Goal: Transaction & Acquisition: Complete application form

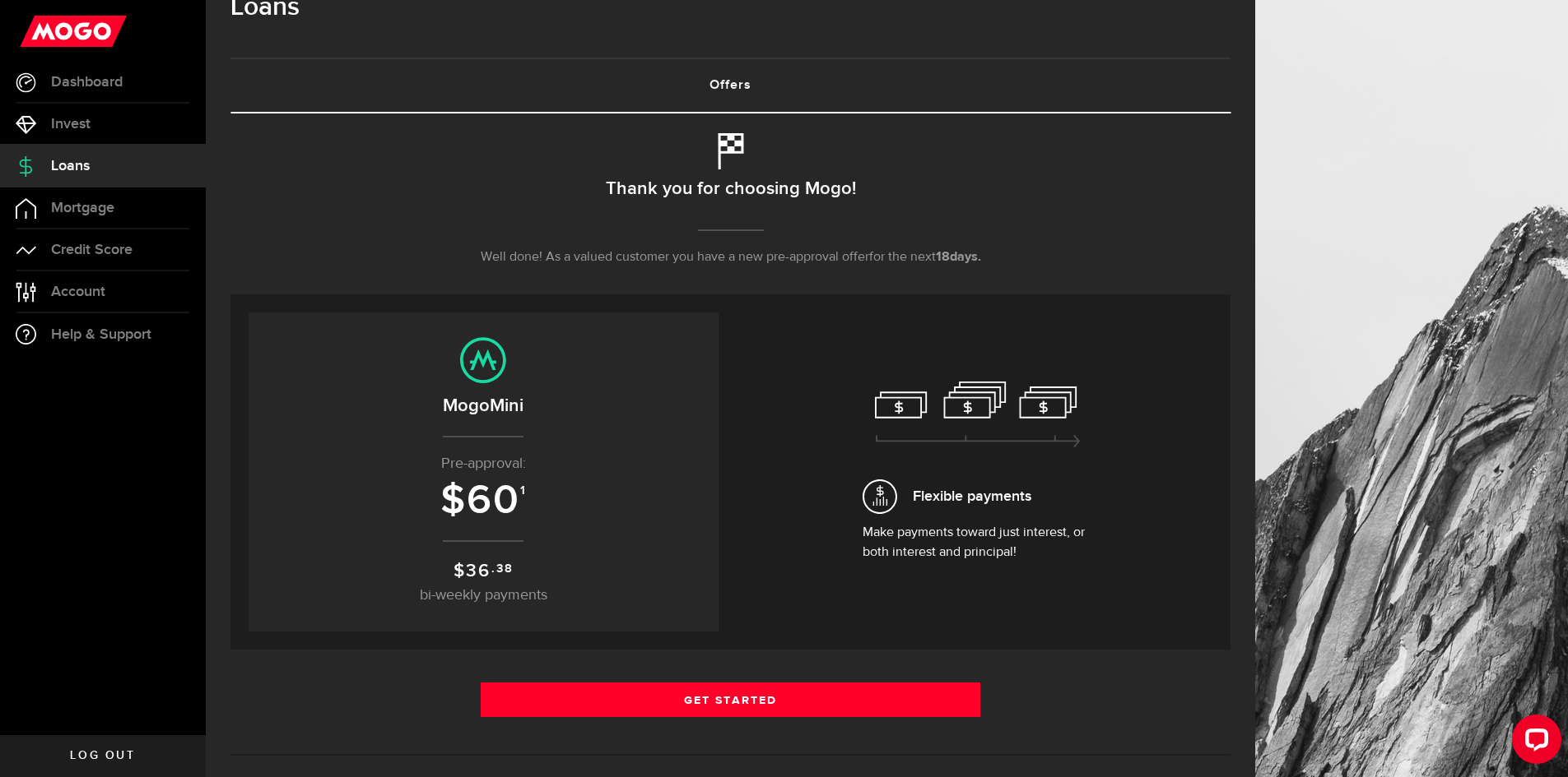
scroll to position [83, 0]
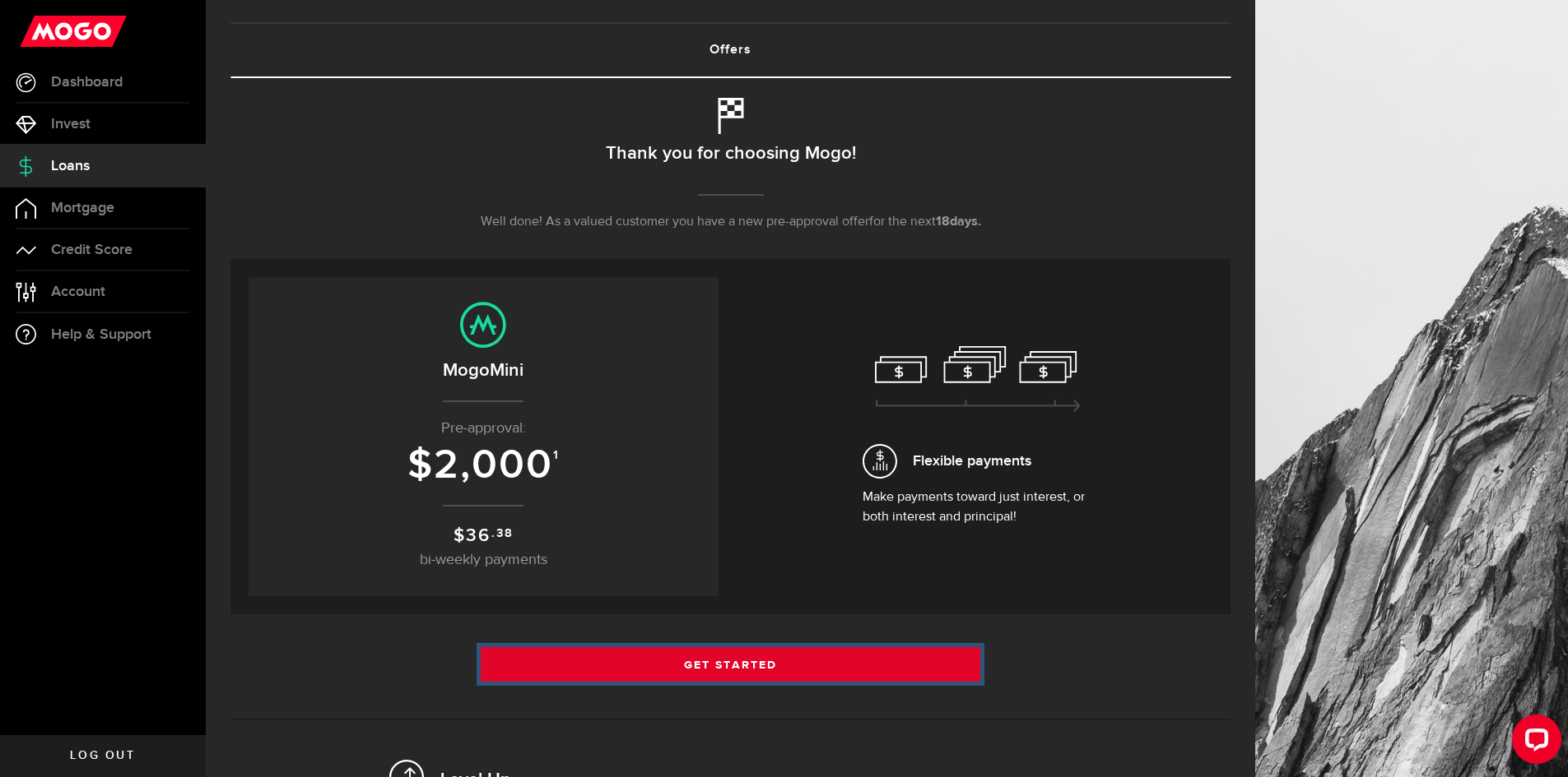
click at [763, 672] on link "Get Started" at bounding box center [730, 665] width 501 height 35
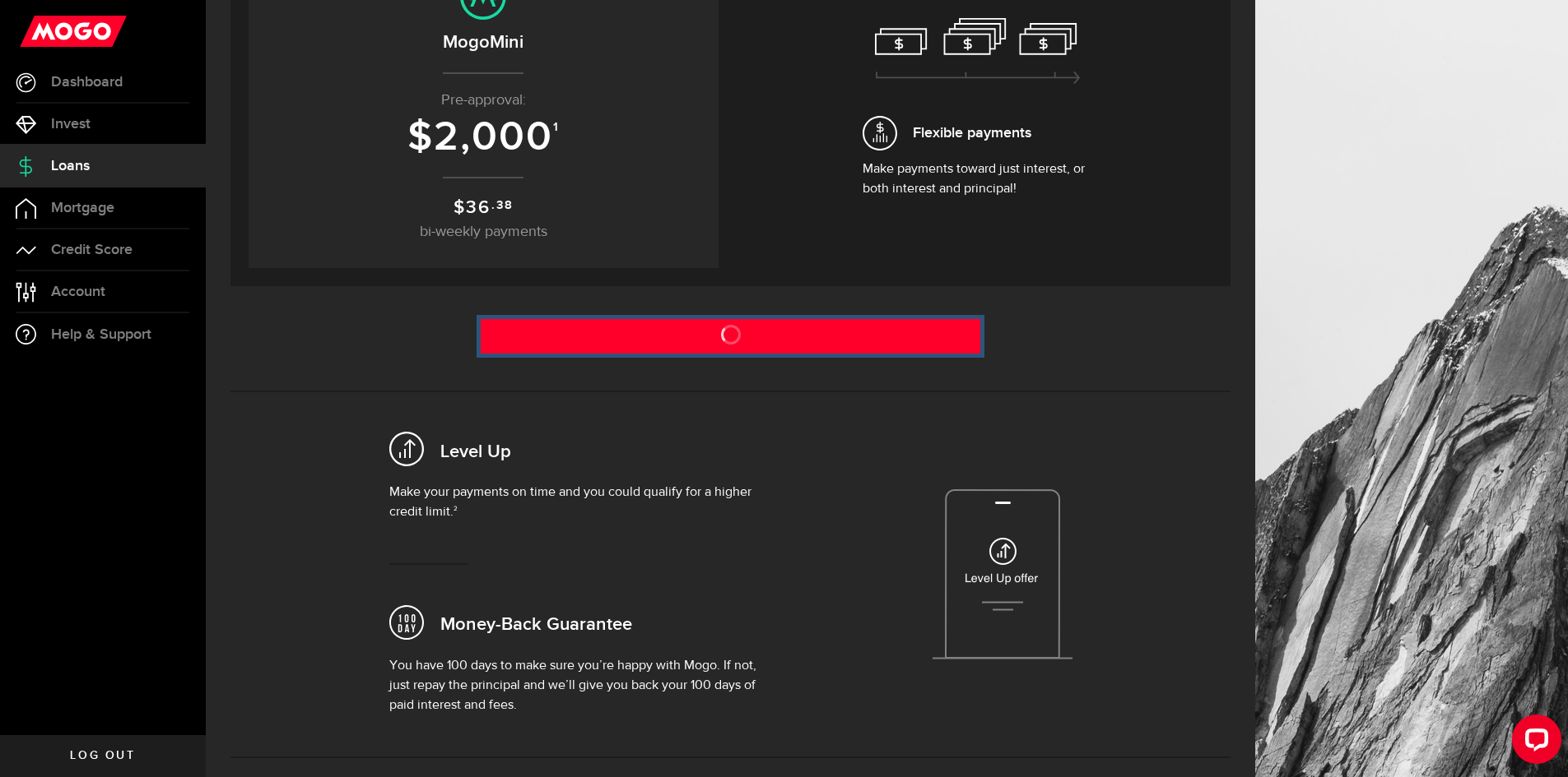
scroll to position [412, 0]
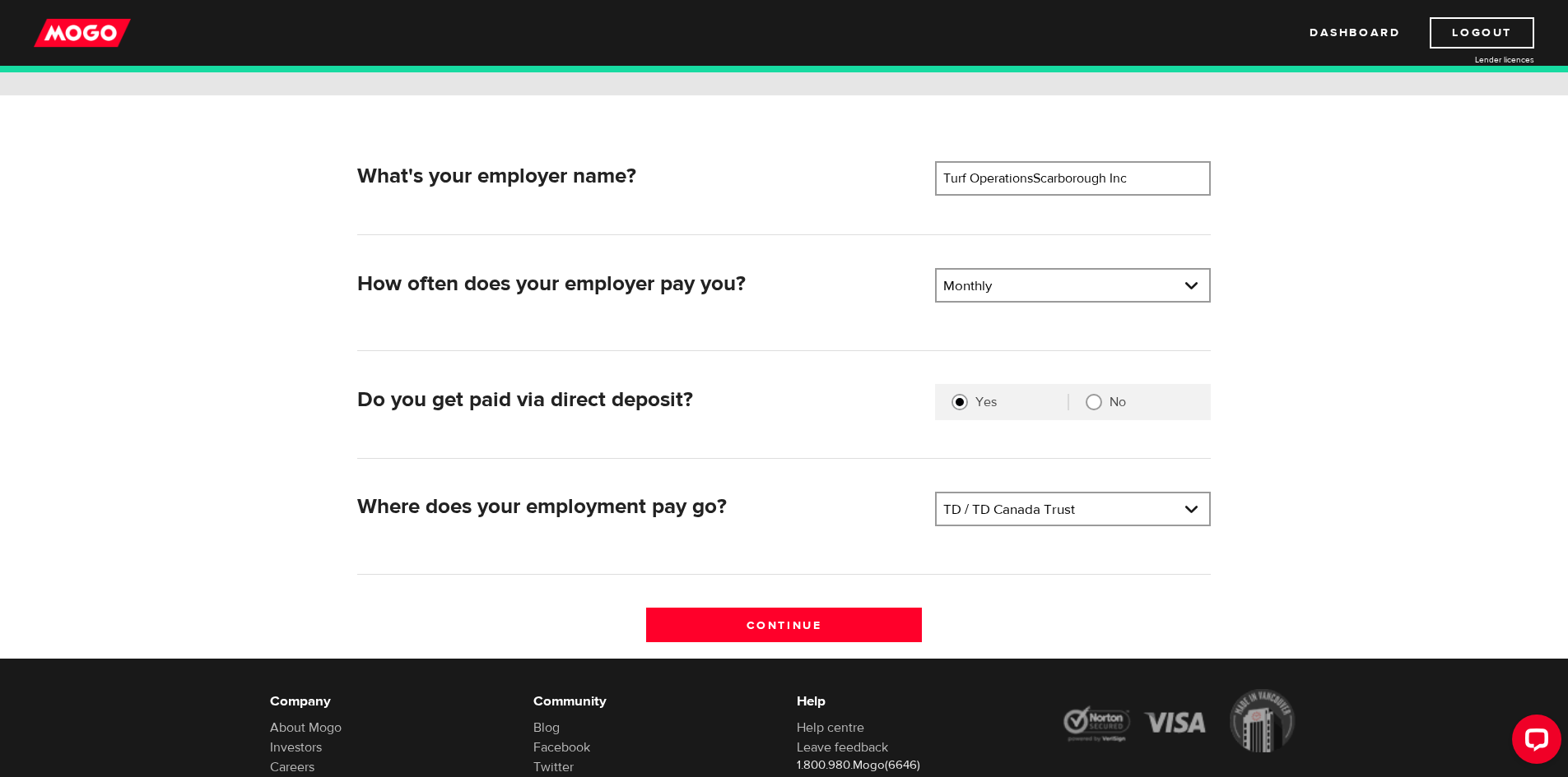
scroll to position [247, 0]
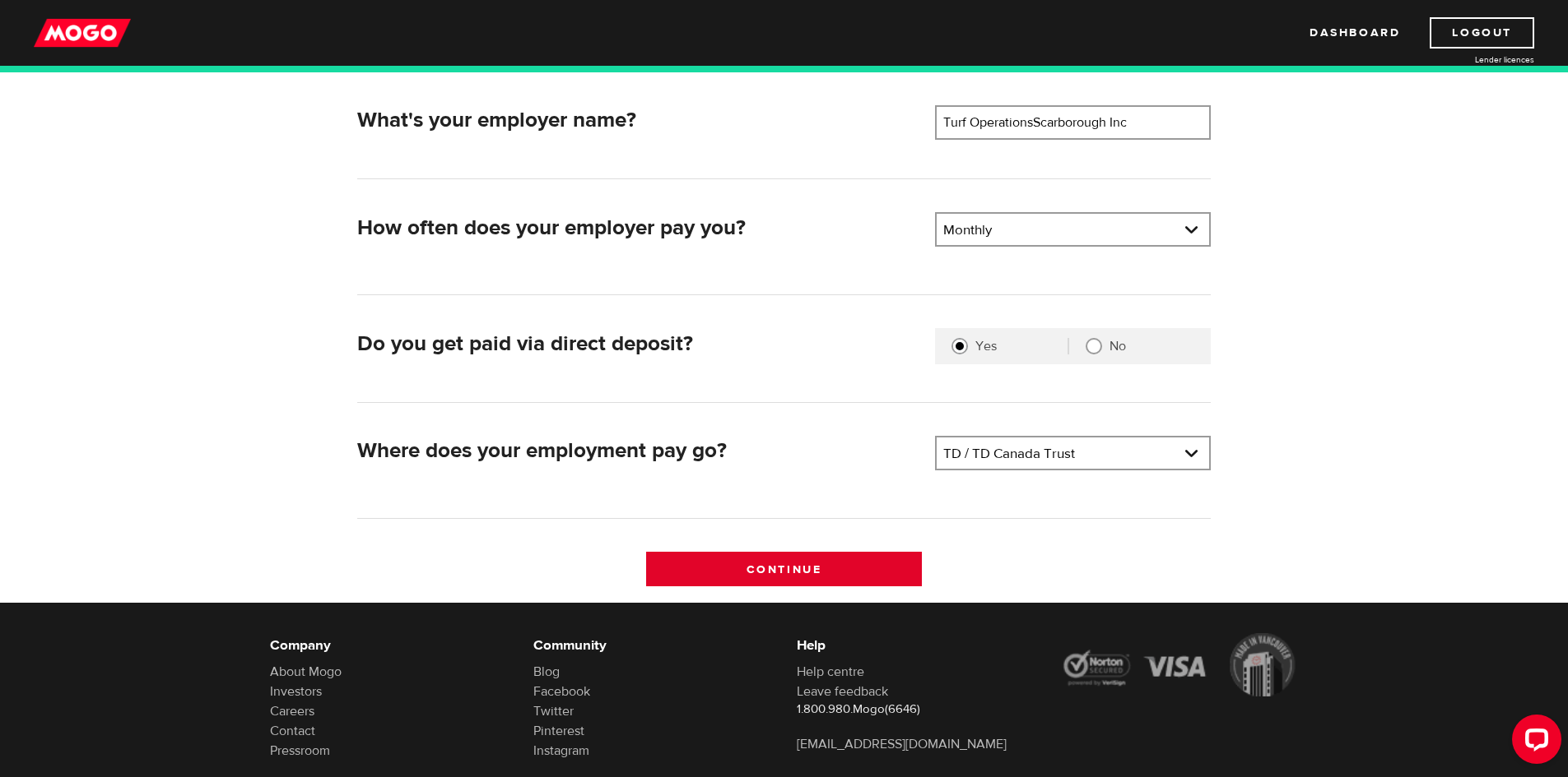
click at [855, 565] on input "Continue" at bounding box center [784, 569] width 276 height 35
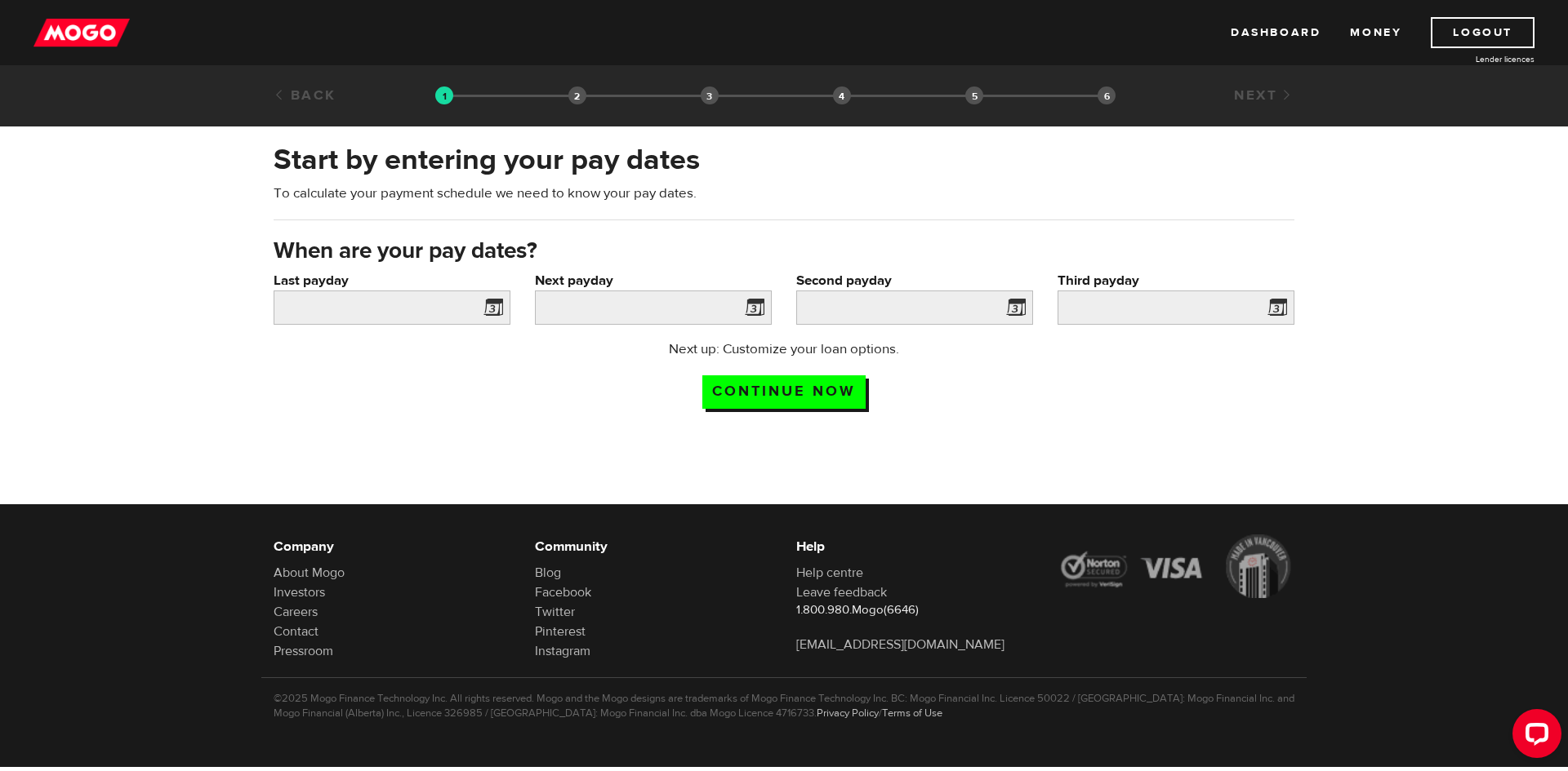
click at [492, 311] on span at bounding box center [490, 310] width 24 height 26
click at [462, 307] on input "Last payday" at bounding box center [392, 308] width 237 height 35
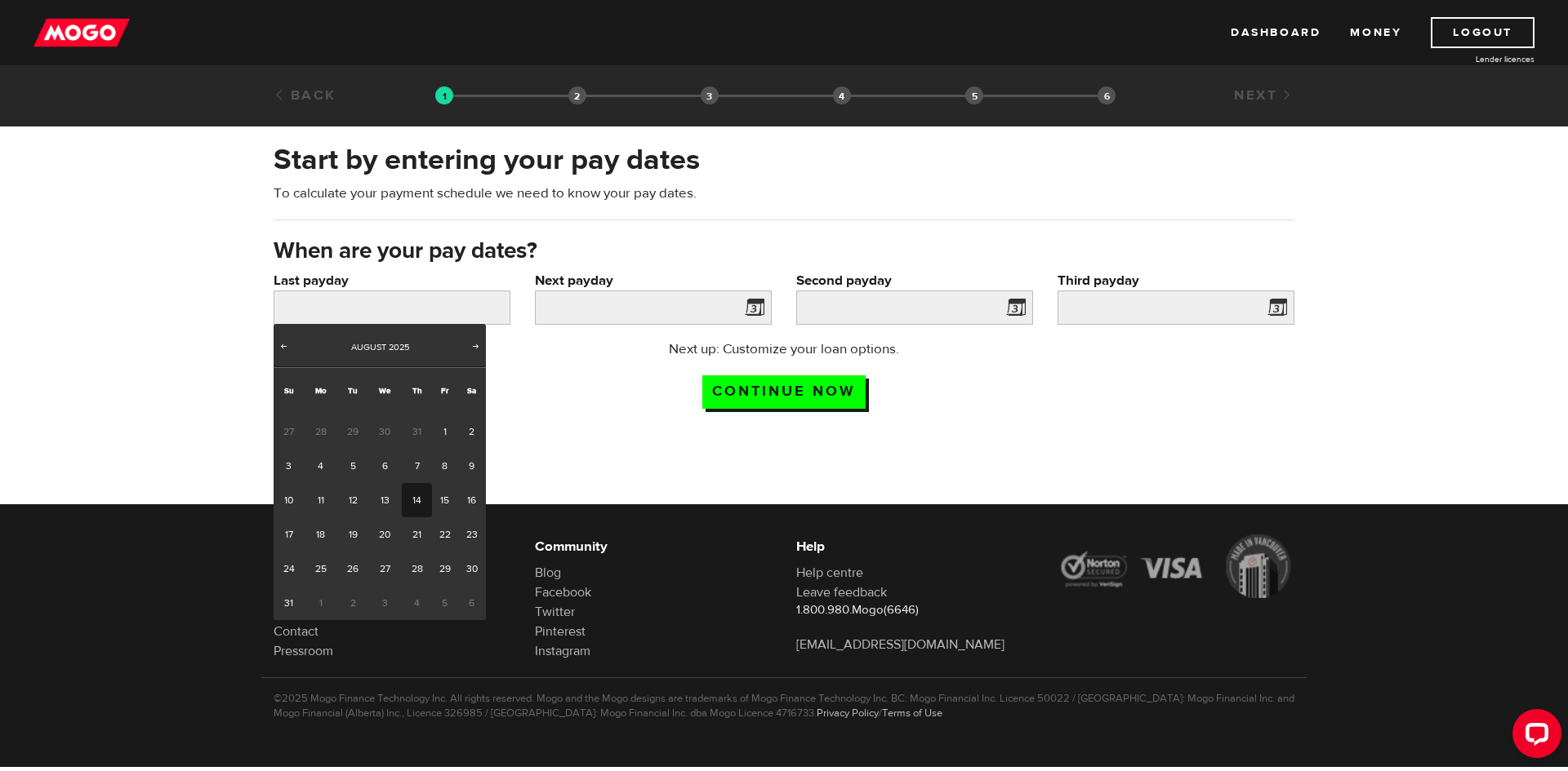
click at [422, 506] on link "14" at bounding box center [416, 501] width 30 height 35
type input "2025/08/14"
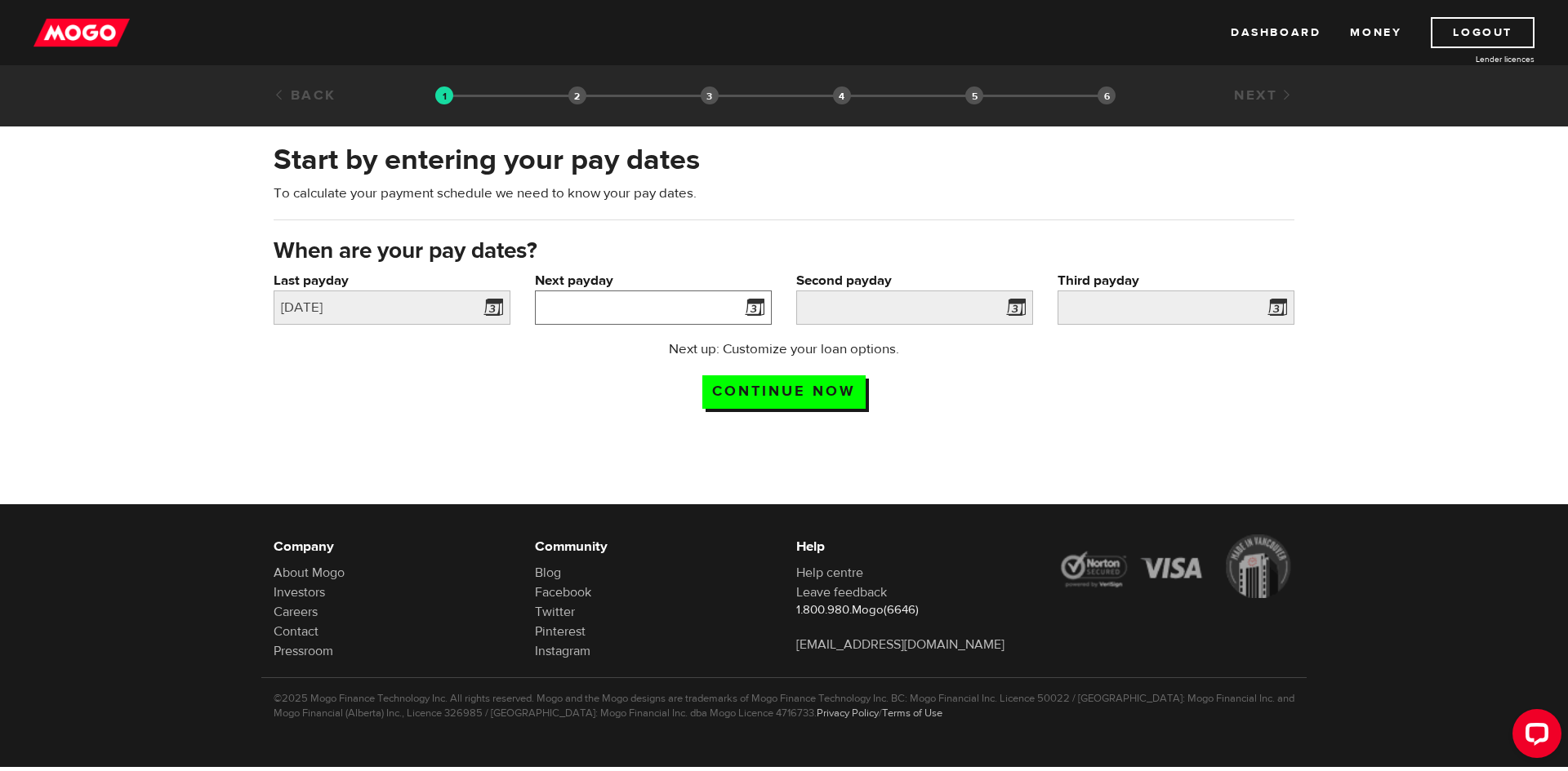
click at [638, 322] on input "Next payday" at bounding box center [653, 308] width 237 height 35
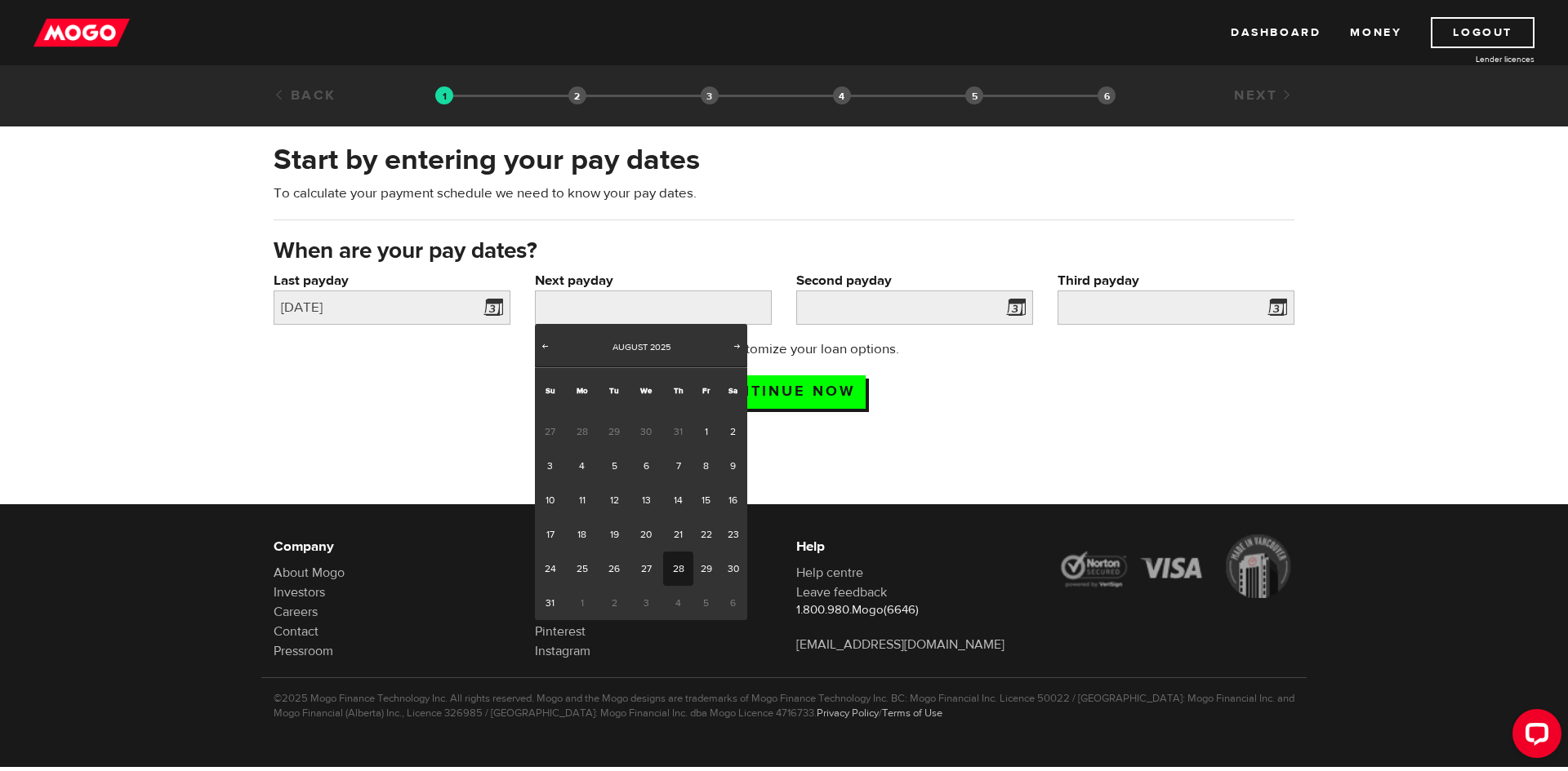
click at [680, 564] on link "28" at bounding box center [678, 569] width 30 height 35
type input "2025/08/28"
type input "2025/9/27"
type input "2025/10/27"
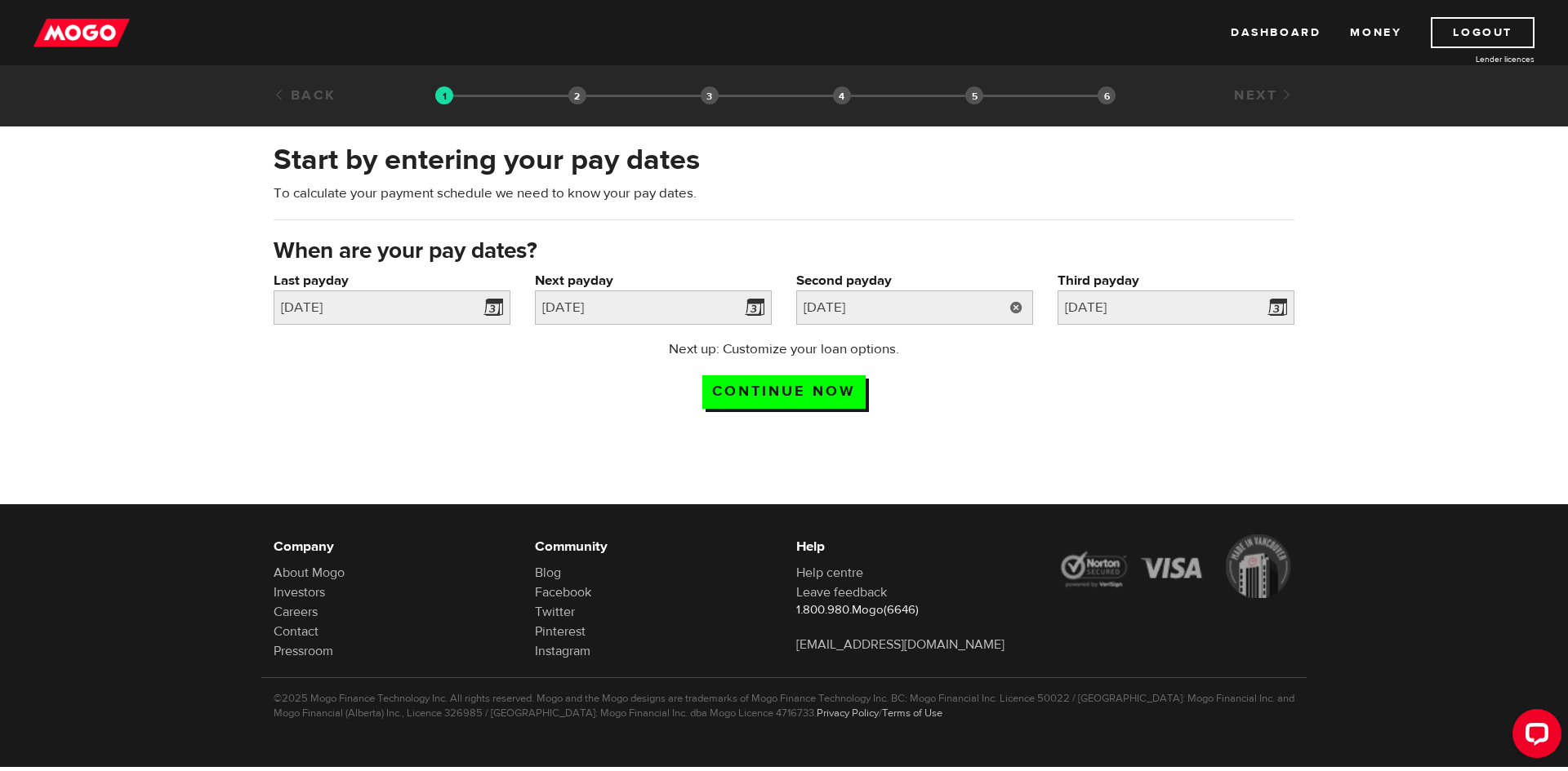
click at [1006, 308] on link at bounding box center [1016, 308] width 34 height 35
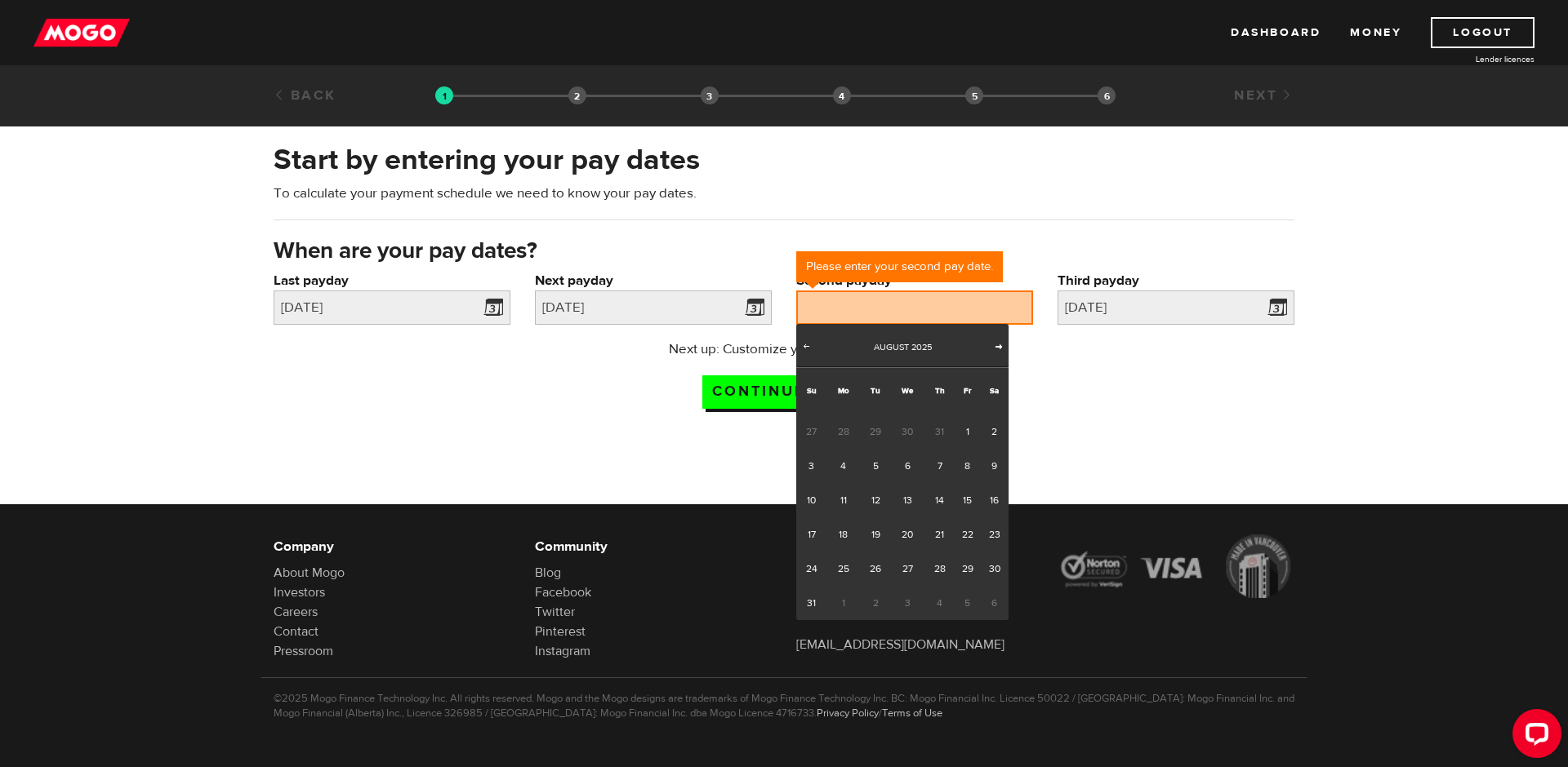
click at [992, 351] on link "Next" at bounding box center [999, 347] width 16 height 16
click at [805, 339] on span "Prev" at bounding box center [805, 345] width 13 height 13
click at [985, 342] on div "August 2025" at bounding box center [902, 347] width 172 height 16
click at [989, 342] on div "Prev Next August 2025" at bounding box center [903, 345] width 213 height 43
click at [993, 344] on span "Next" at bounding box center [999, 345] width 13 height 13
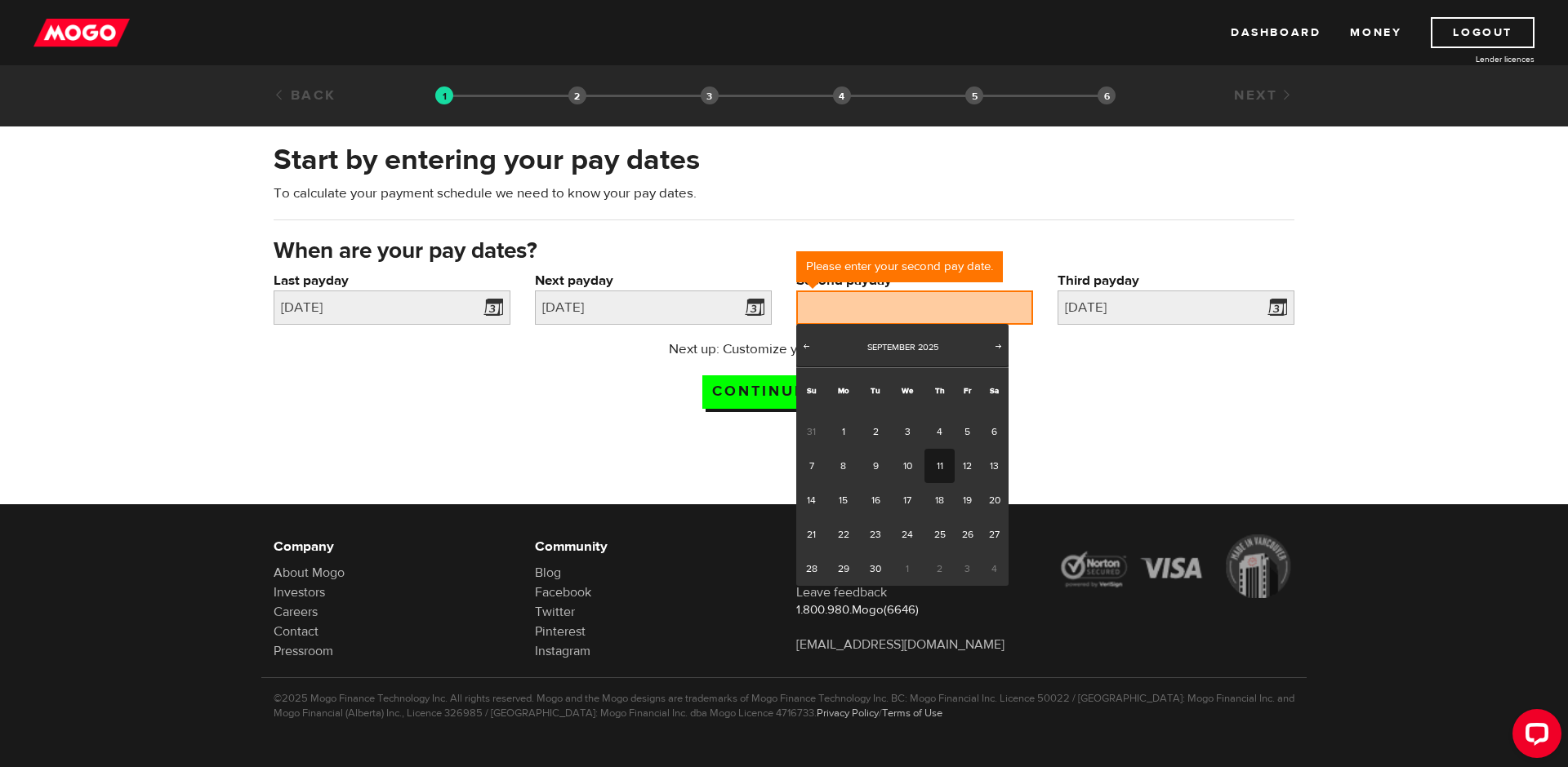
click at [949, 459] on link "11" at bounding box center [939, 466] width 30 height 35
type input "2025/09/11"
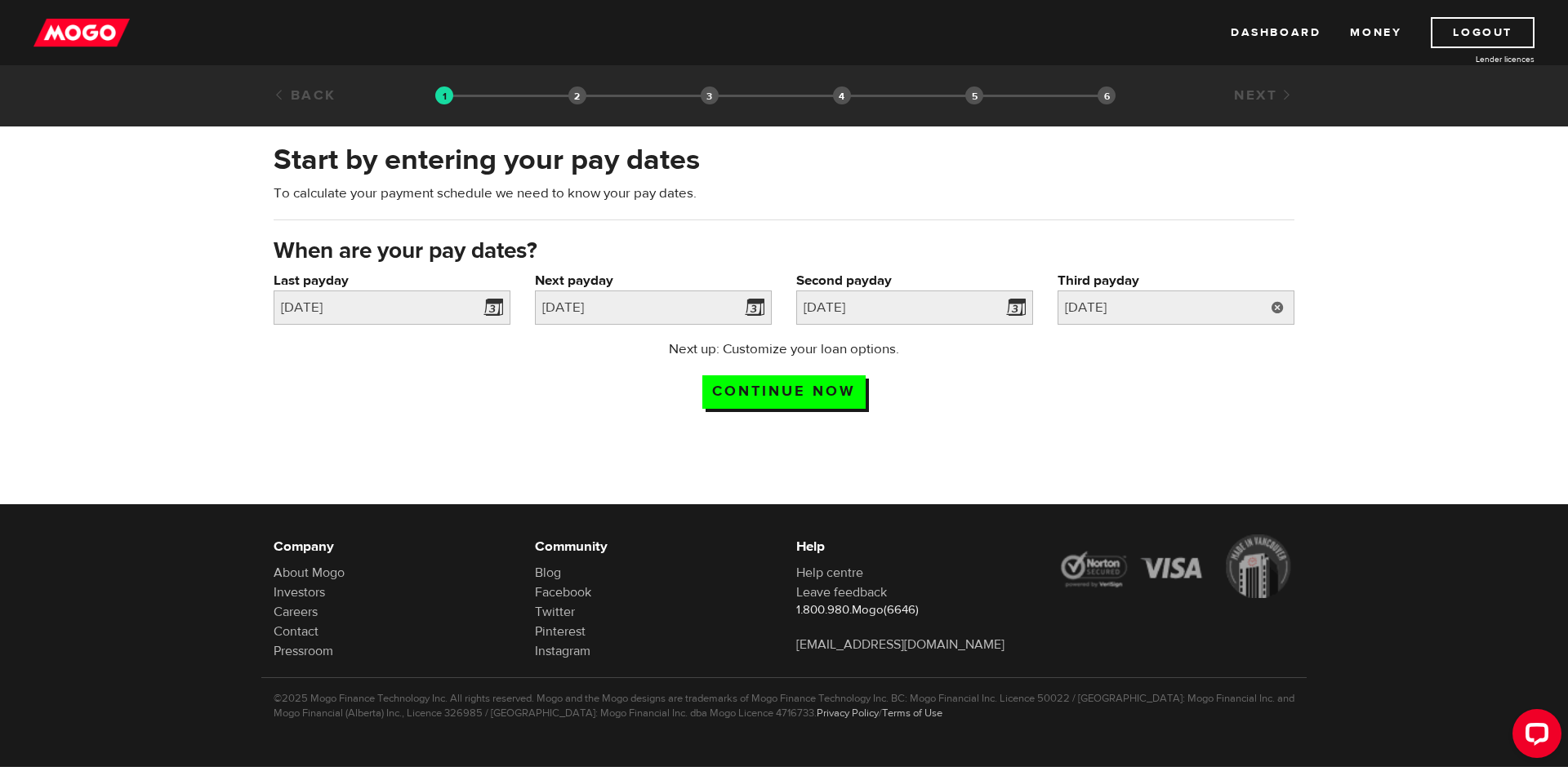
click at [1270, 312] on link at bounding box center [1278, 308] width 34 height 35
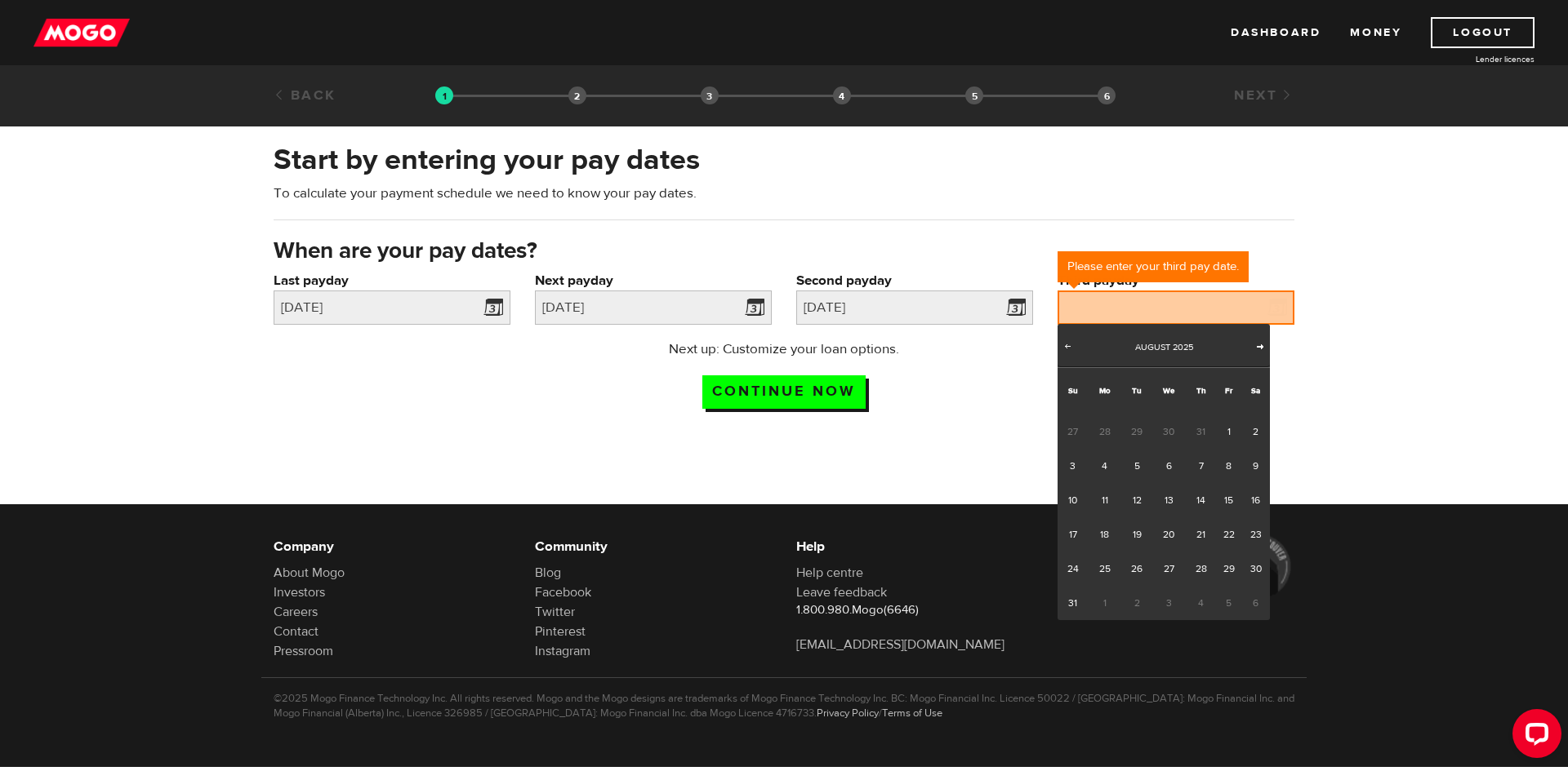
click at [1252, 350] on link "Next" at bounding box center [1260, 347] width 16 height 16
click at [1202, 534] on link "25" at bounding box center [1201, 534] width 30 height 35
type input "2025/09/25"
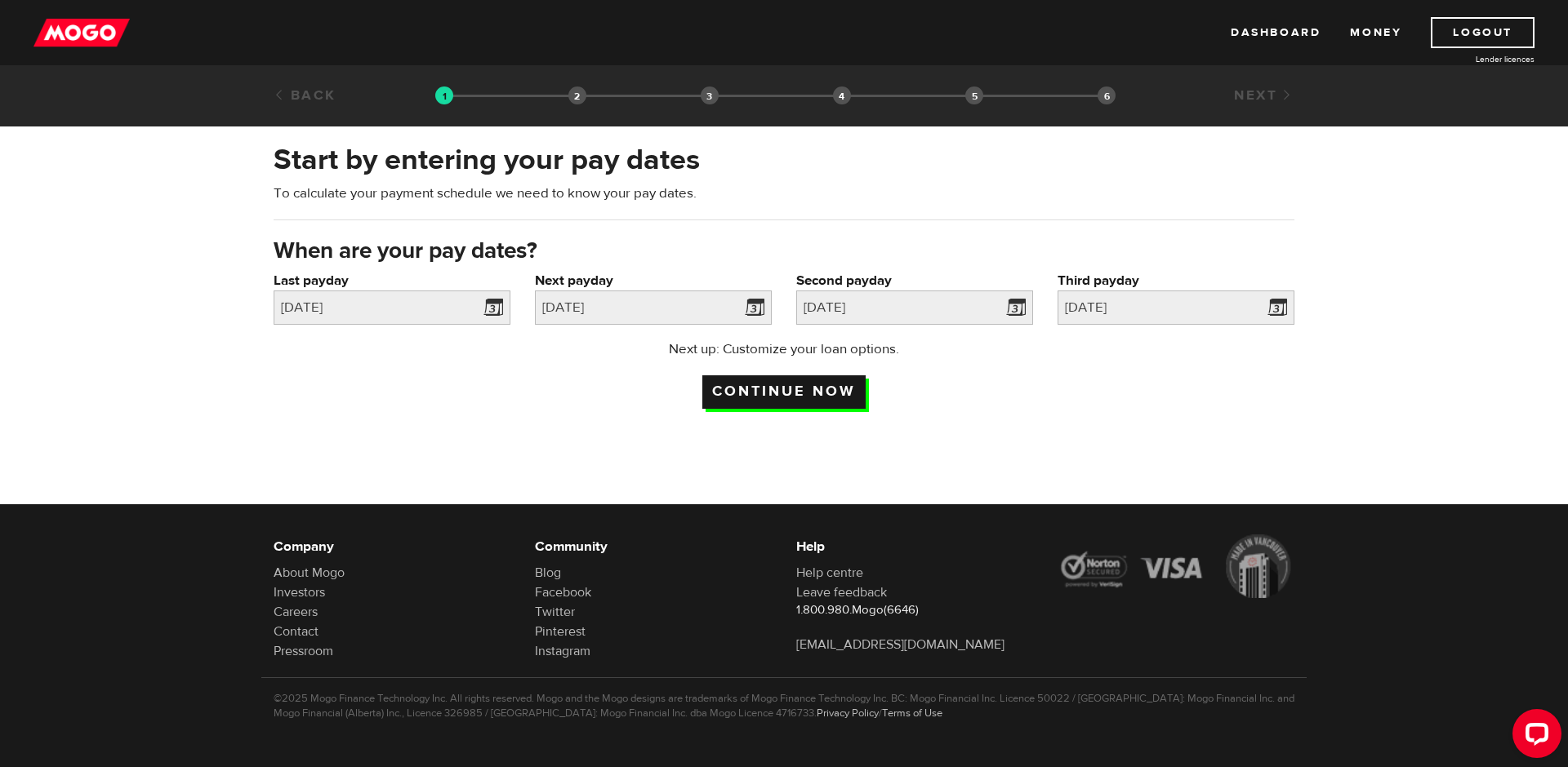
drag, startPoint x: 826, startPoint y: 388, endPoint x: 857, endPoint y: 381, distance: 31.8
click at [826, 388] on input "Continue now" at bounding box center [784, 392] width 163 height 34
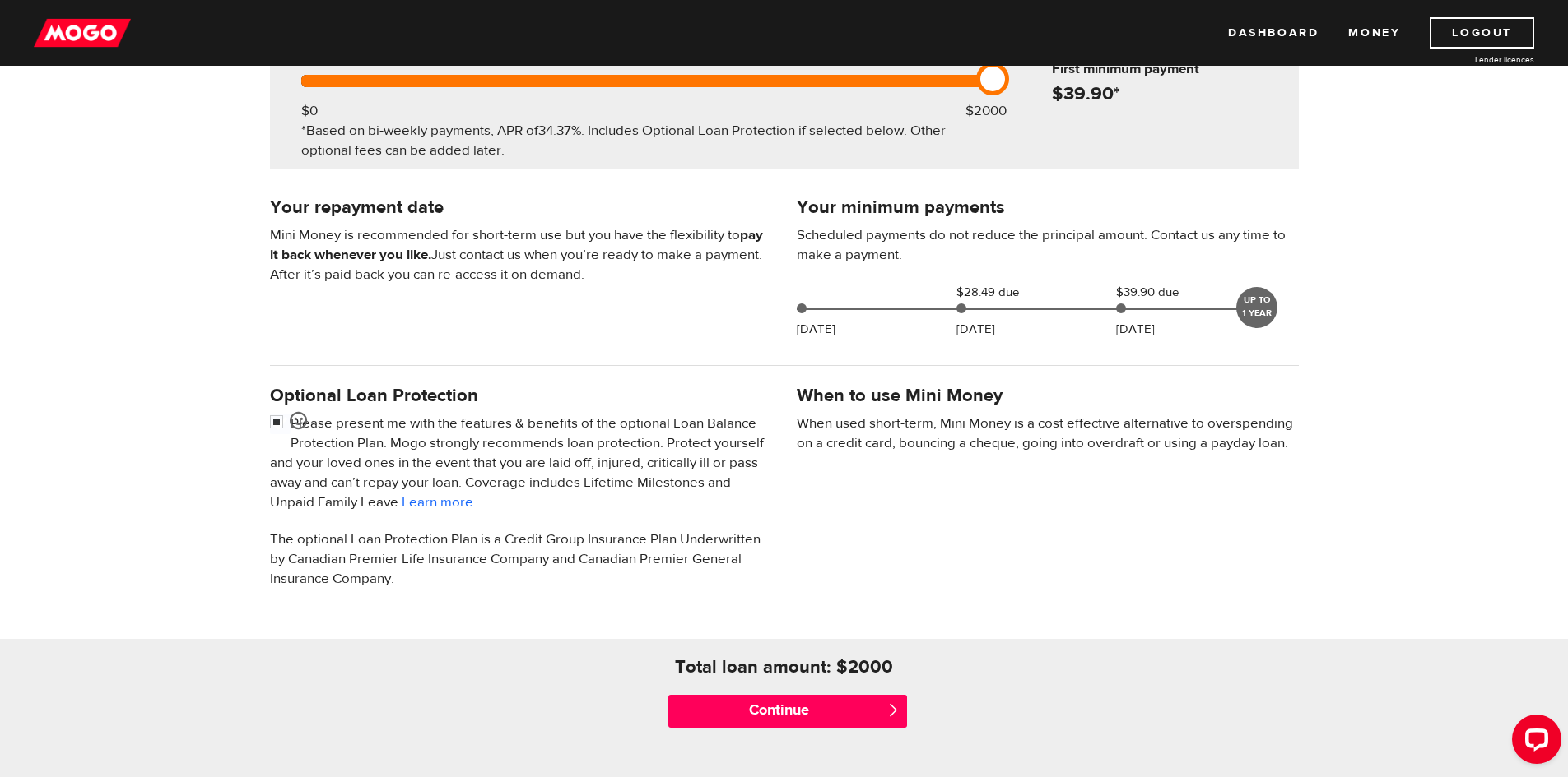
scroll to position [329, 0]
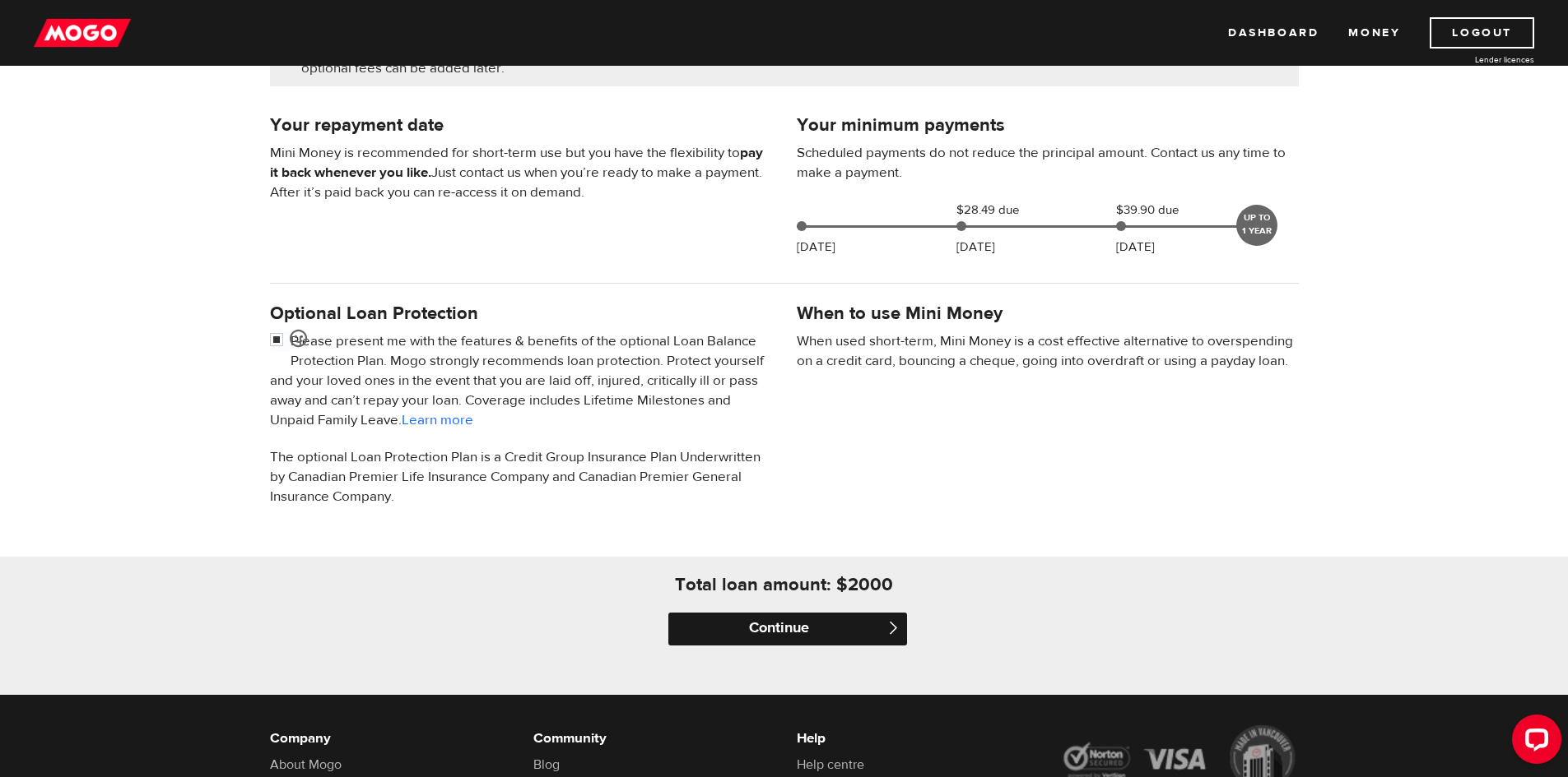
click at [779, 626] on input "Continue" at bounding box center [788, 629] width 239 height 33
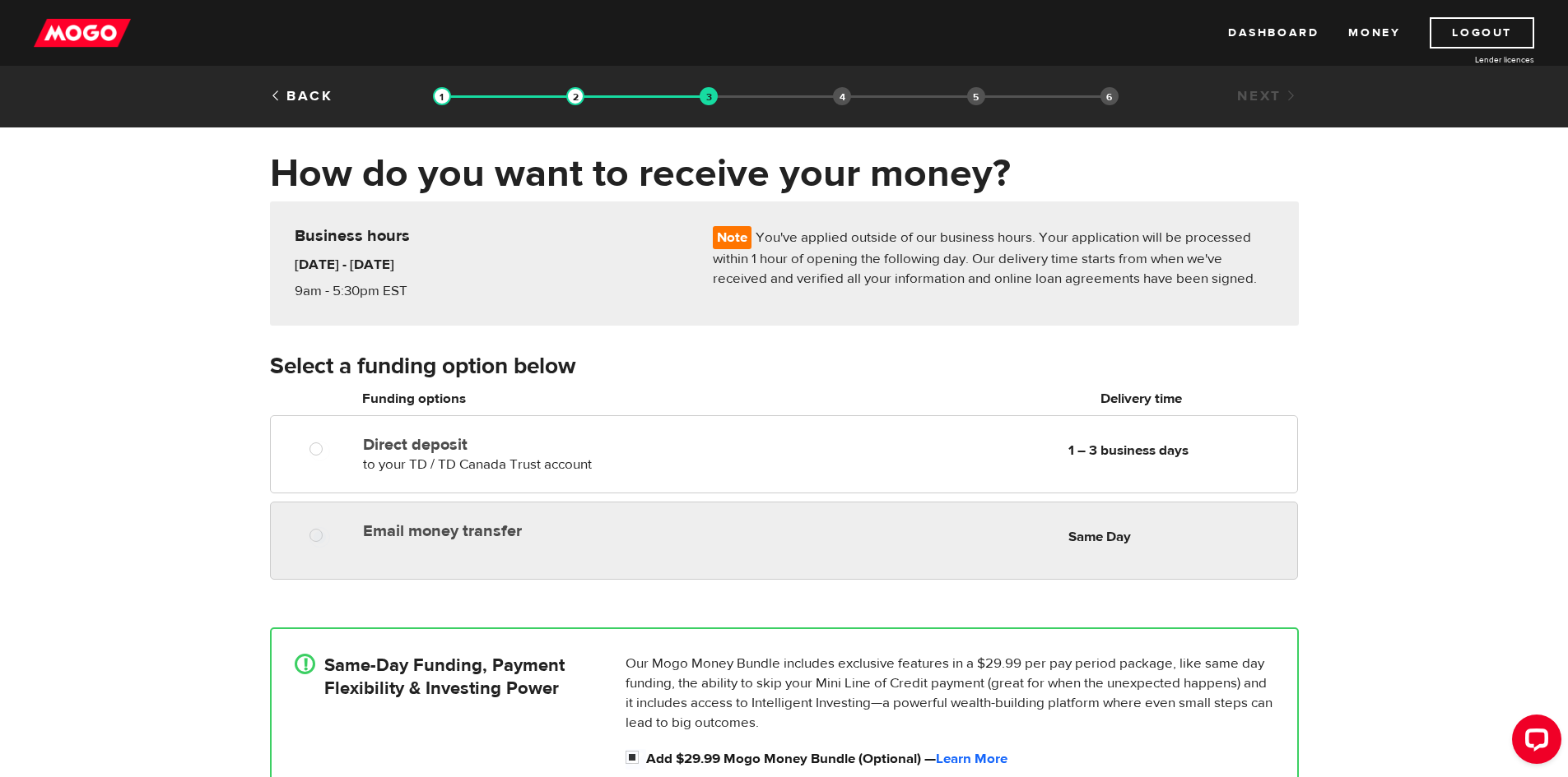
radio input "true"
click at [620, 526] on label "Email money transfer" at bounding box center [552, 531] width 379 height 20
click at [330, 527] on input "Email money transfer" at bounding box center [320, 538] width 21 height 21
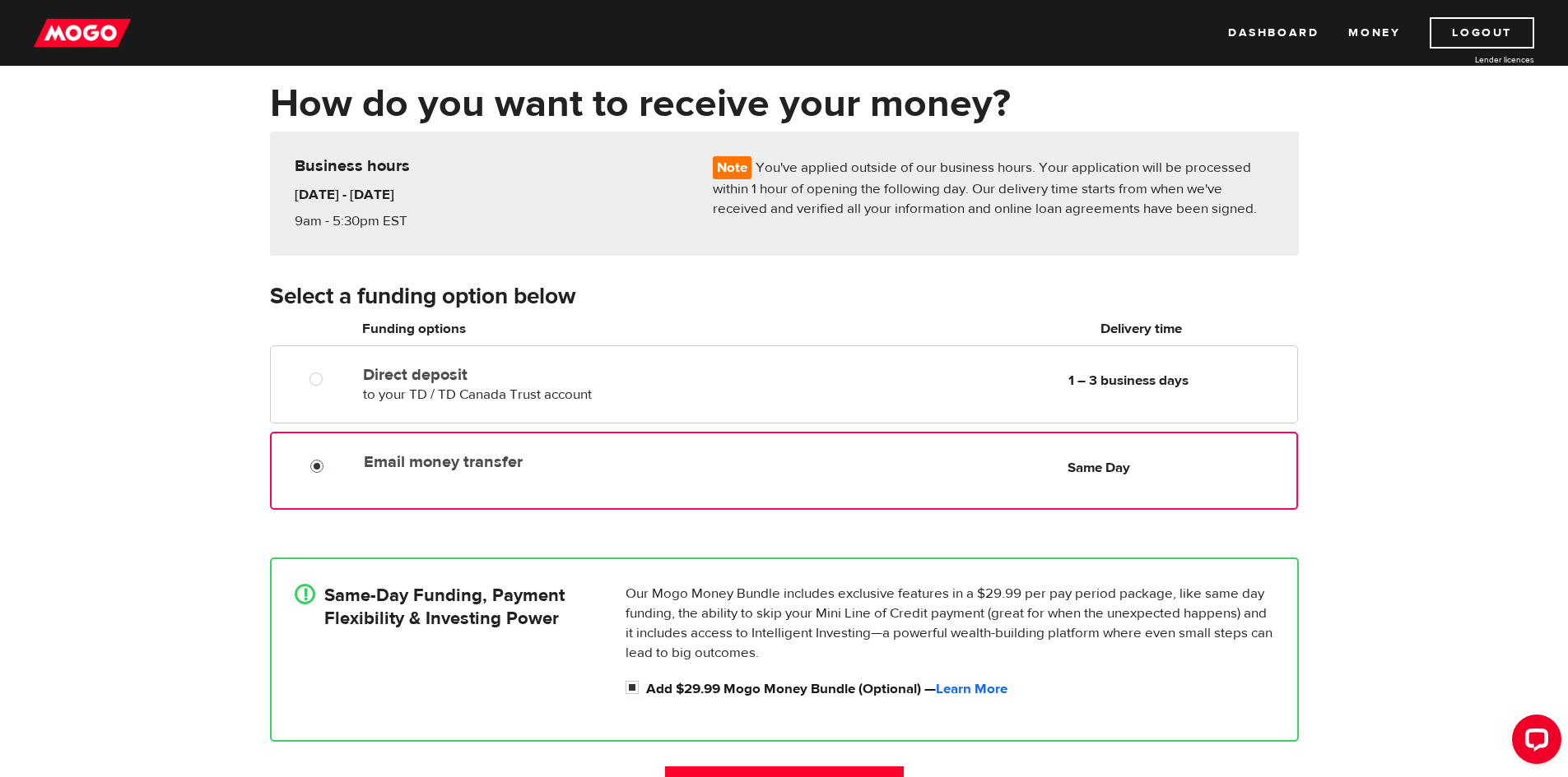
scroll to position [329, 0]
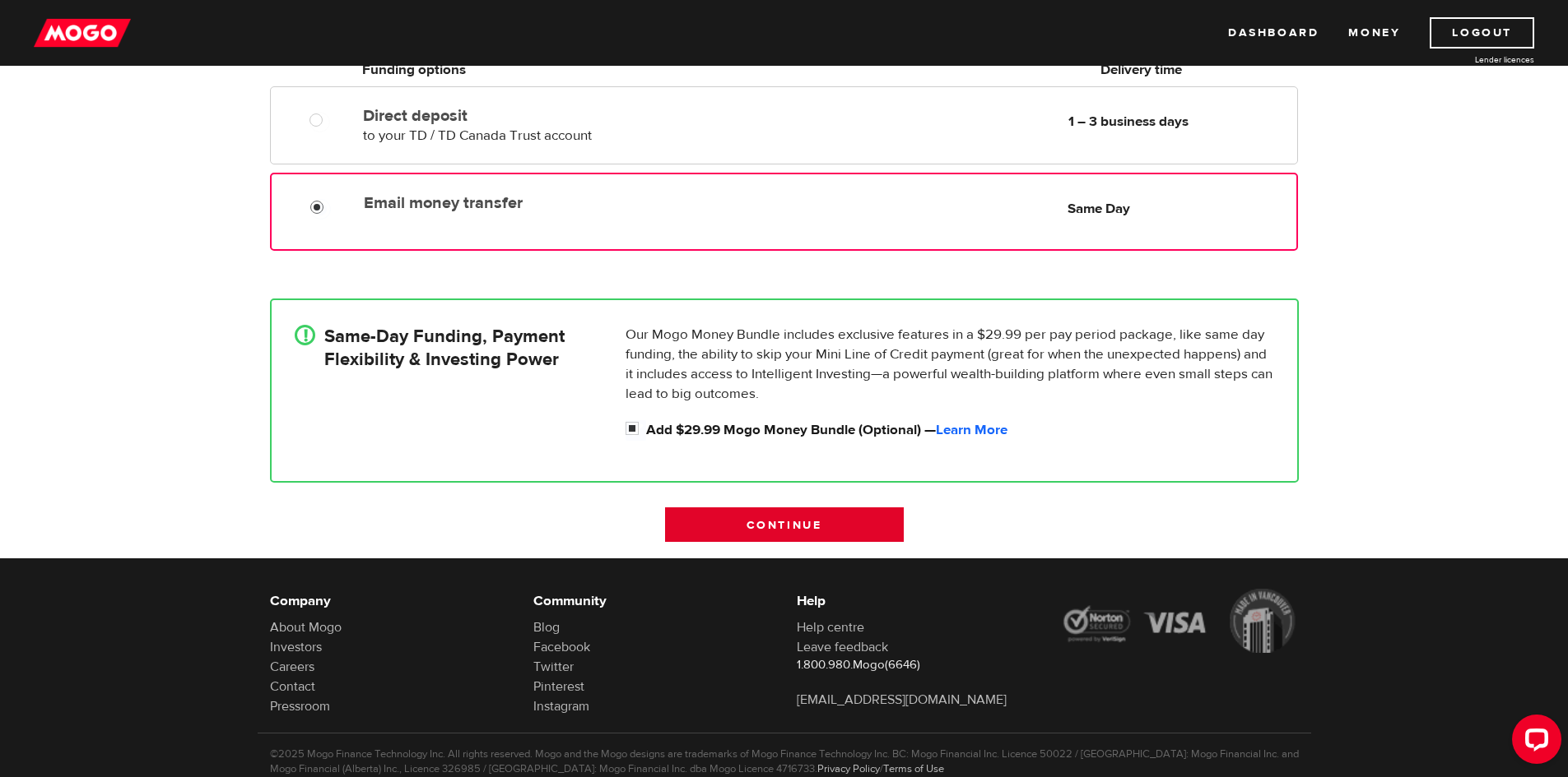
click at [743, 531] on input "Continue" at bounding box center [784, 525] width 239 height 35
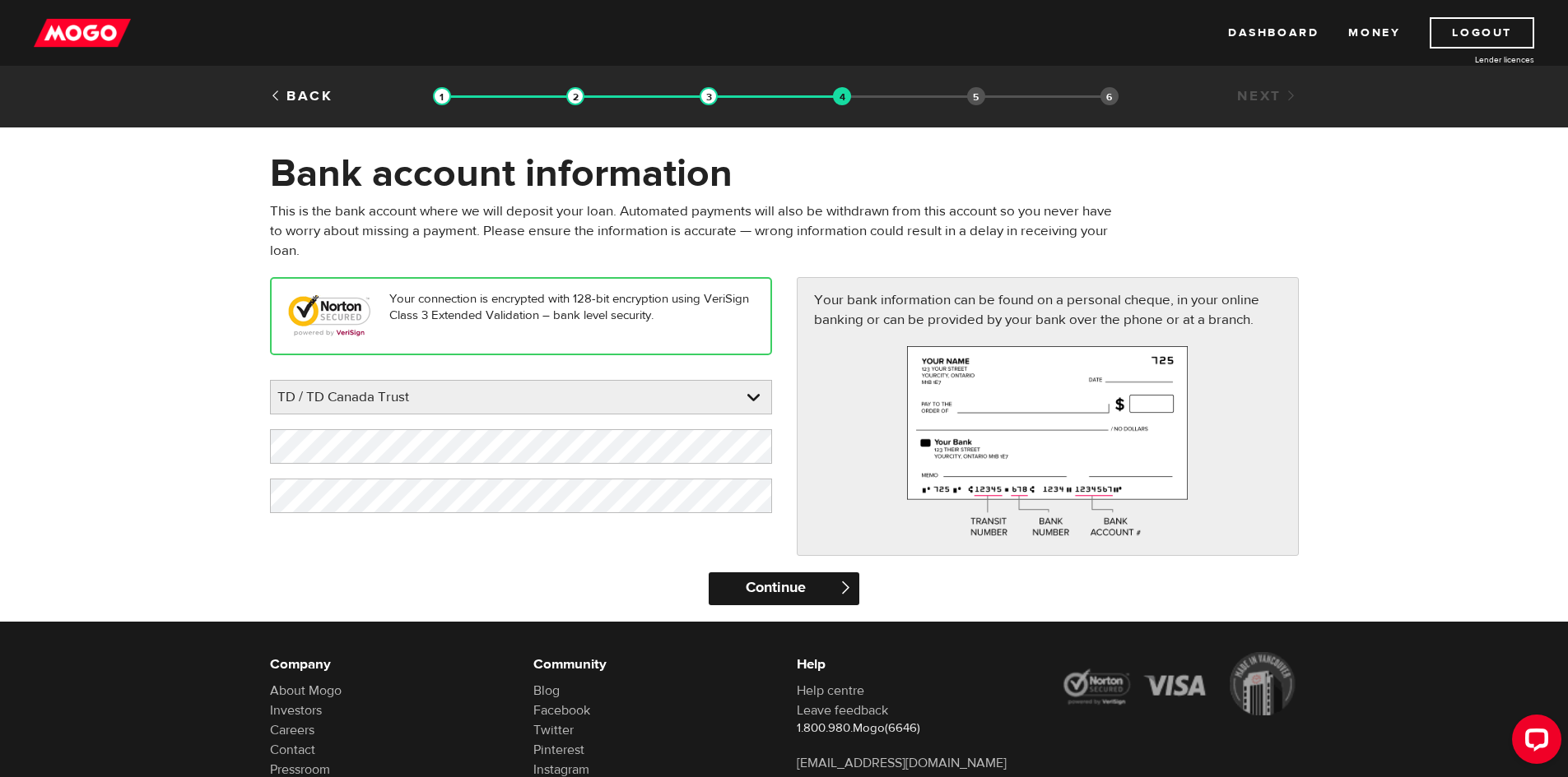
click at [791, 579] on input "Continue" at bounding box center [784, 589] width 151 height 33
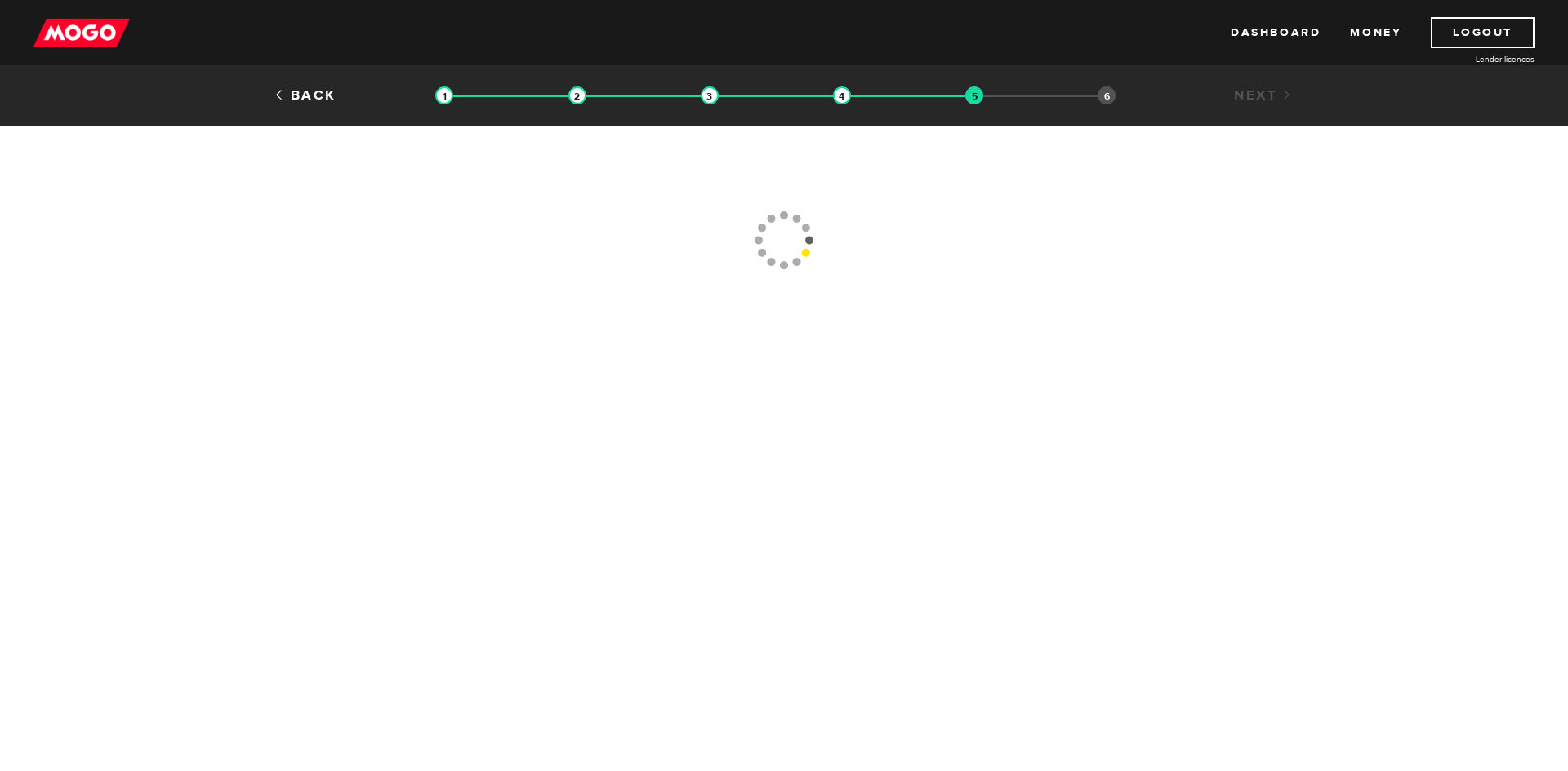
type input "[PHONE_NUMBER]"
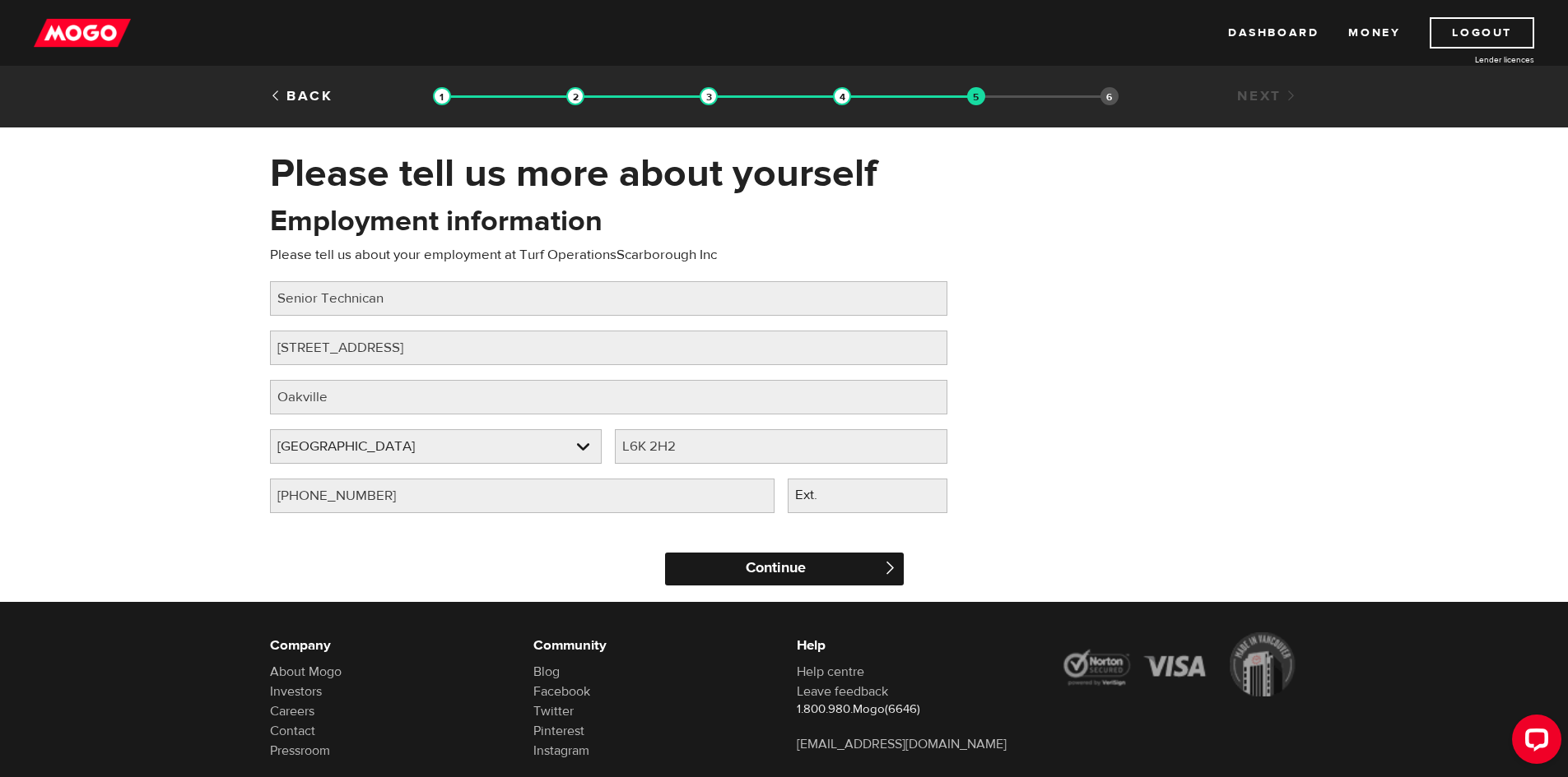
click at [718, 566] on input "Continue" at bounding box center [784, 569] width 239 height 33
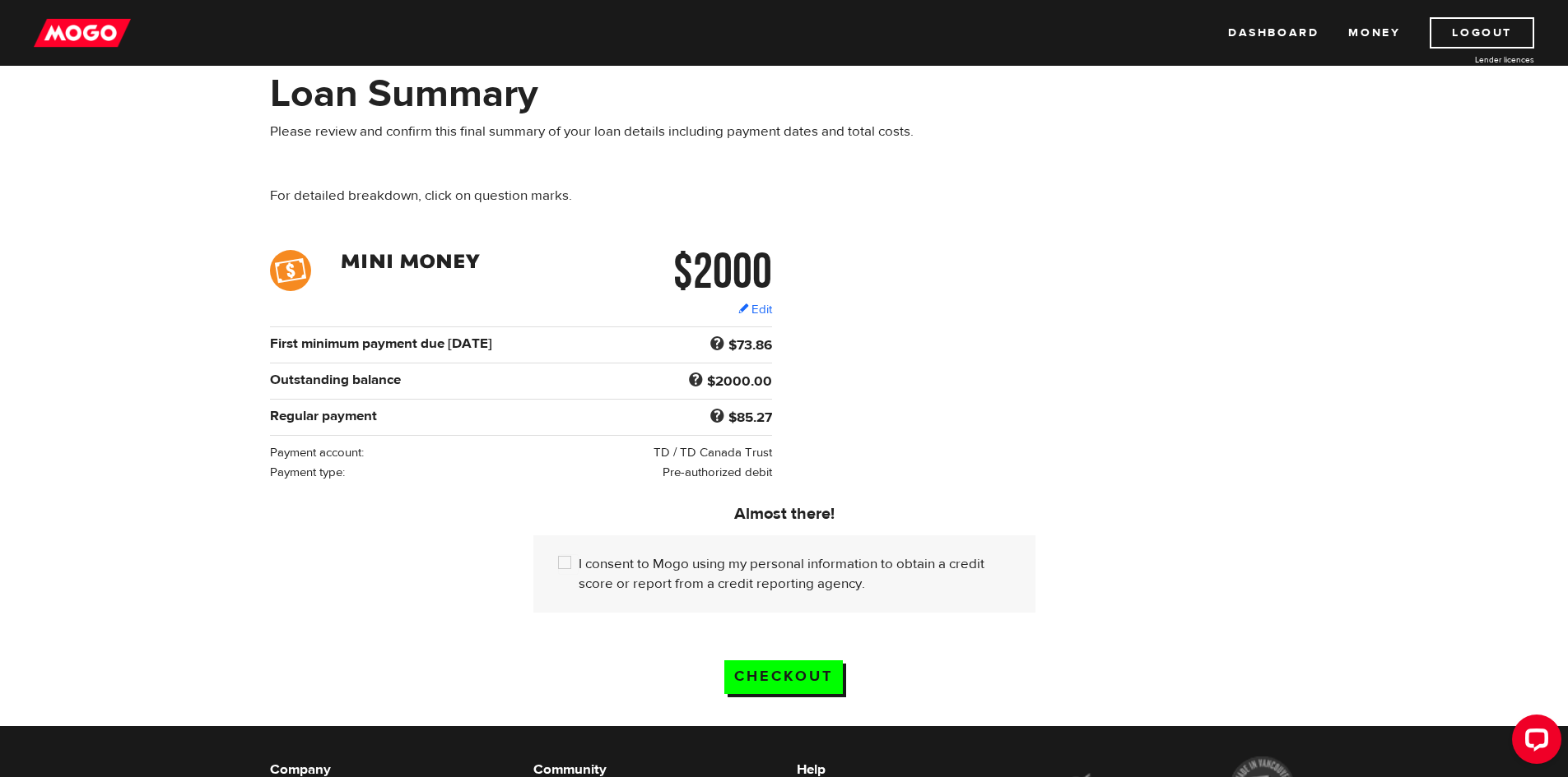
scroll to position [83, 0]
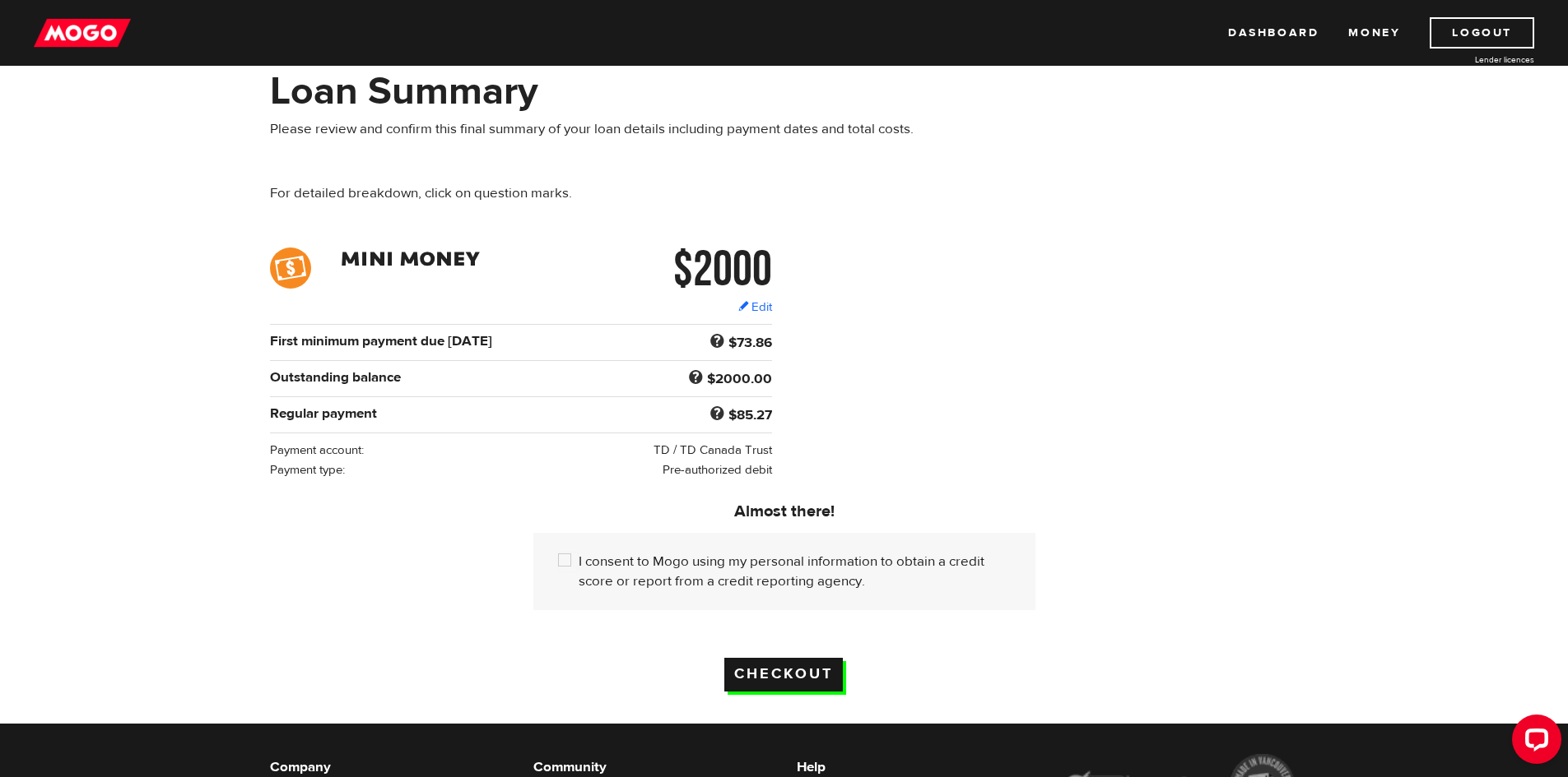
click at [758, 666] on input "Checkout" at bounding box center [784, 674] width 118 height 34
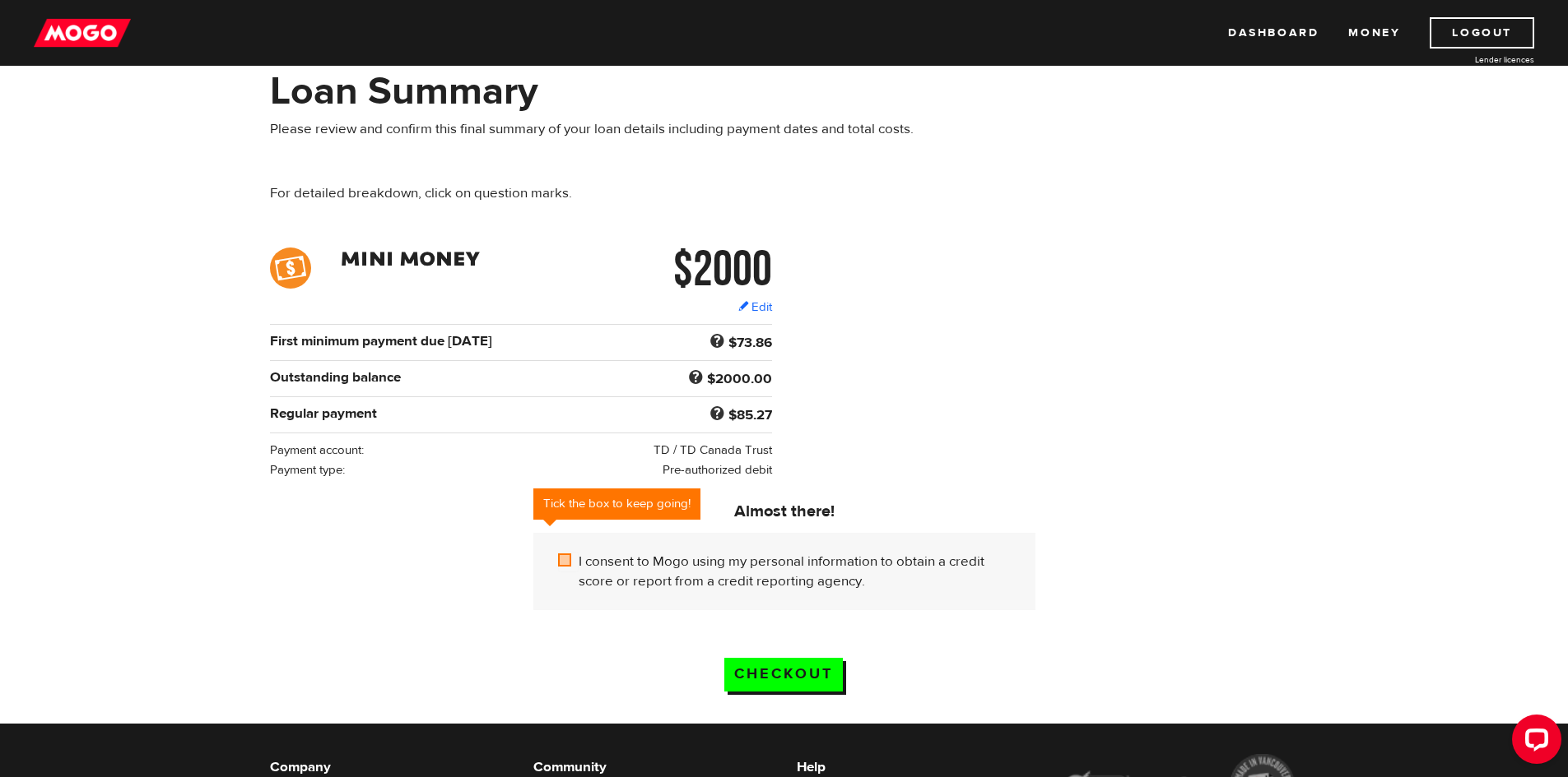
click at [565, 553] on input "I consent to Mogo using my personal information to obtain a credit score or rep…" at bounding box center [569, 562] width 21 height 21
checkbox input "true"
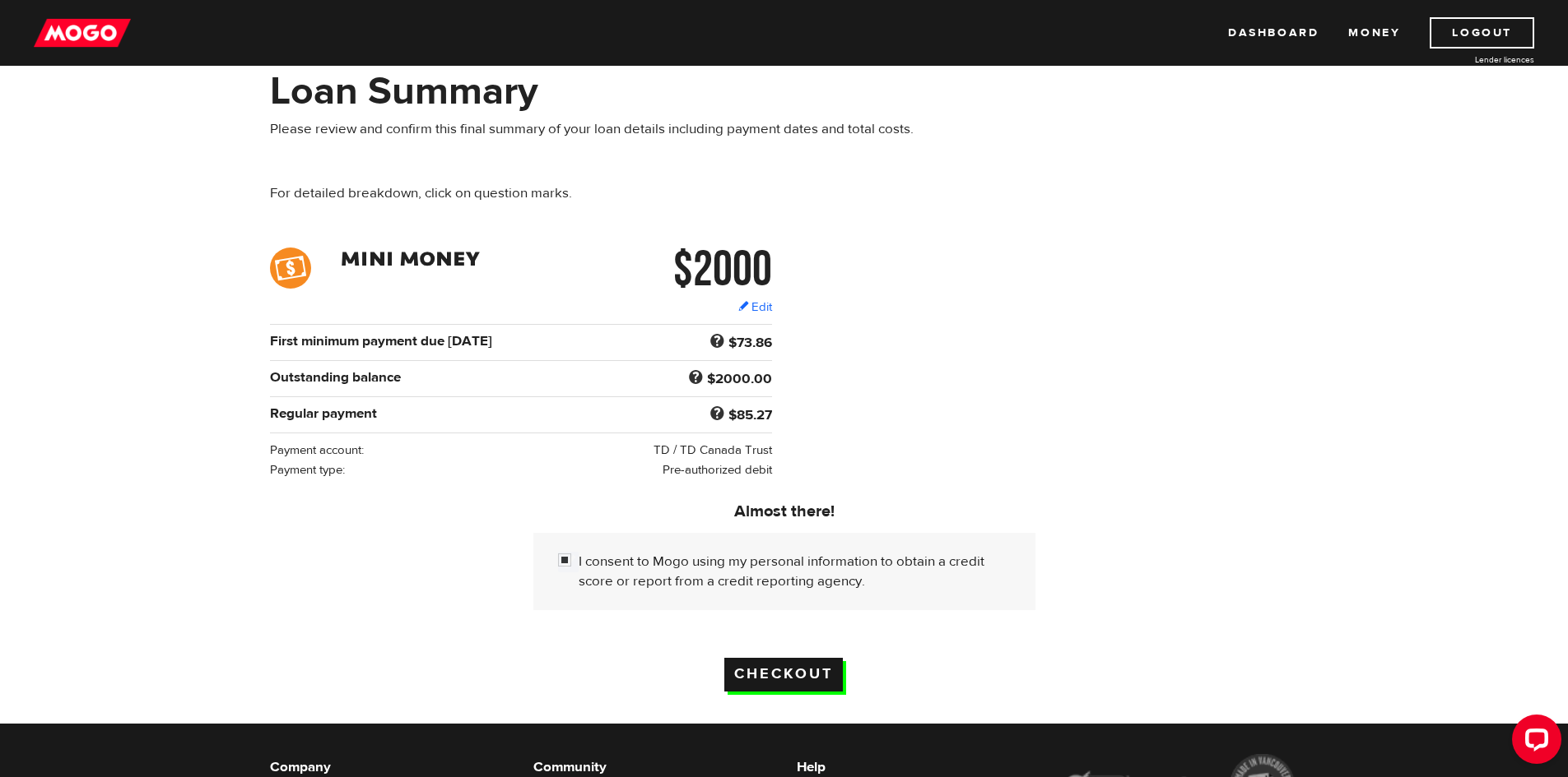
click at [793, 670] on input "Checkout" at bounding box center [784, 674] width 118 height 34
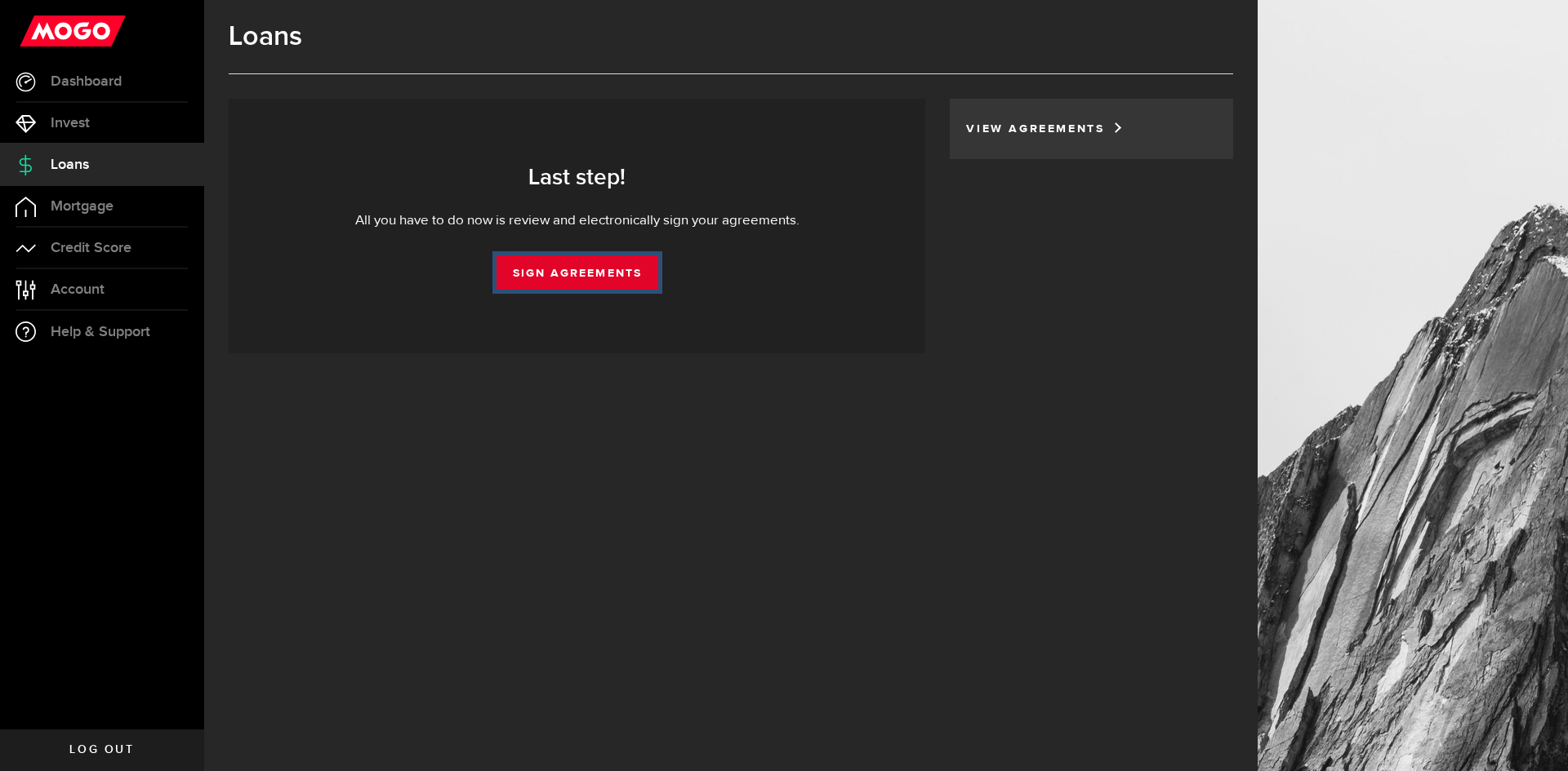
click at [594, 266] on link "Sign Agreements" at bounding box center [577, 273] width 162 height 35
